Goal: Register for event/course

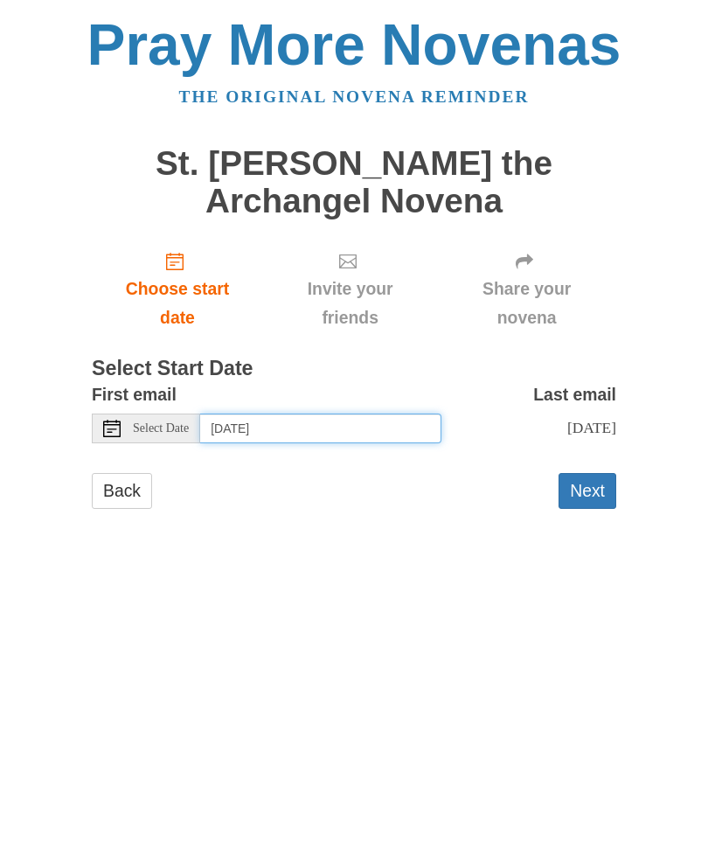
click at [238, 419] on input "Monday, August 18th" at bounding box center [320, 428] width 241 height 30
click at [598, 492] on button "Next" at bounding box center [588, 491] width 58 height 36
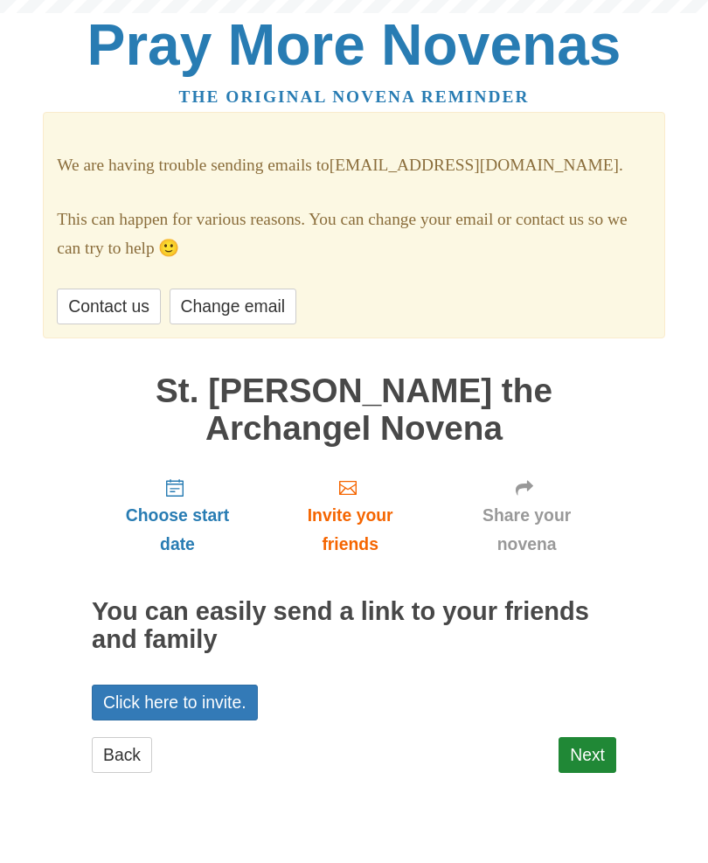
click at [597, 494] on link "Share your novena" at bounding box center [526, 516] width 179 height 104
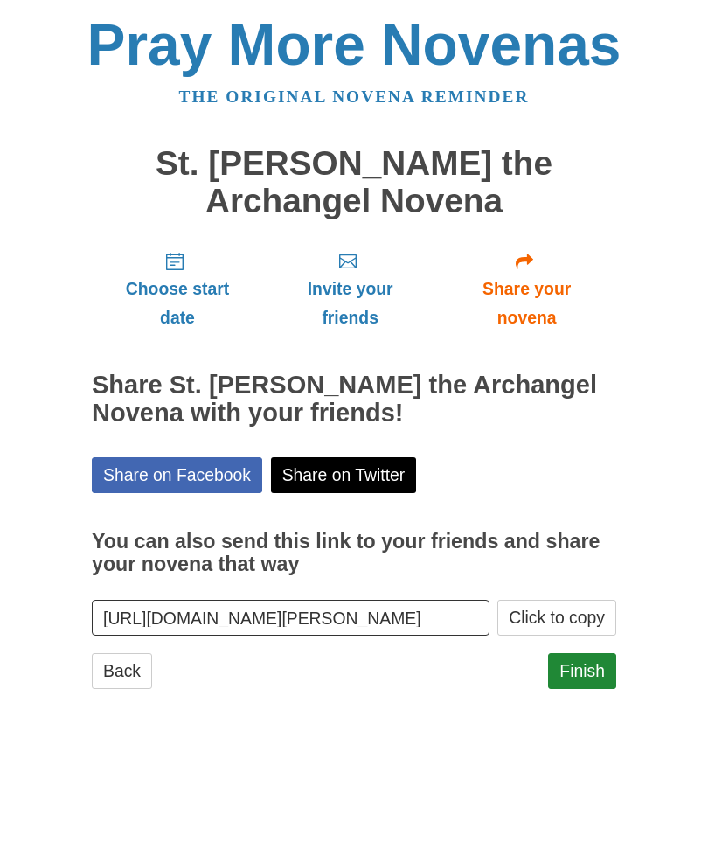
click at [600, 666] on link "Finish" at bounding box center [582, 671] width 68 height 36
